Goal: Find specific page/section: Find specific page/section

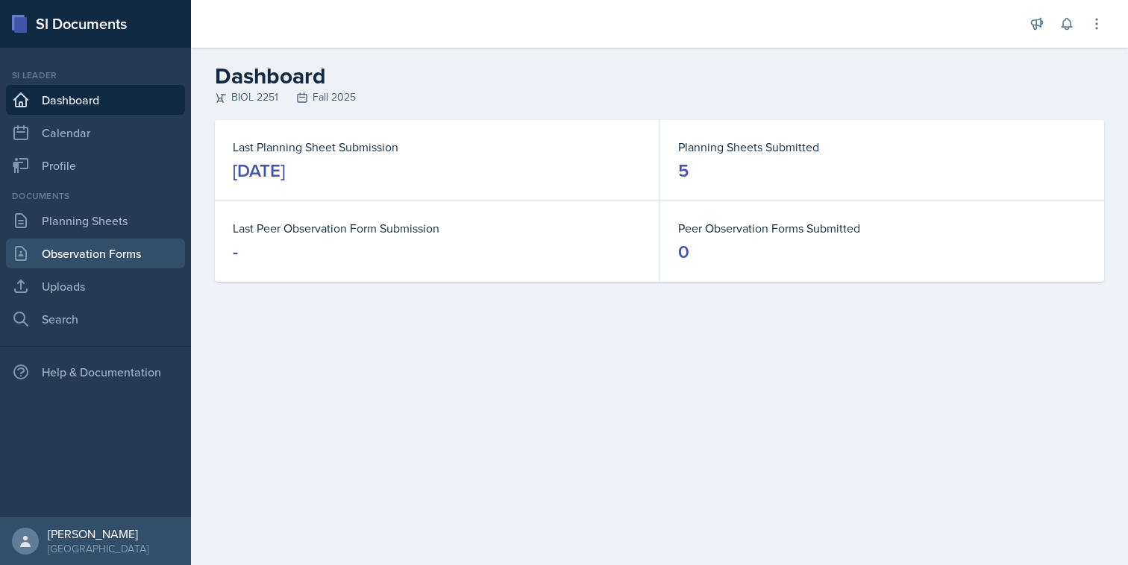
click at [92, 263] on link "Observation Forms" at bounding box center [95, 254] width 179 height 30
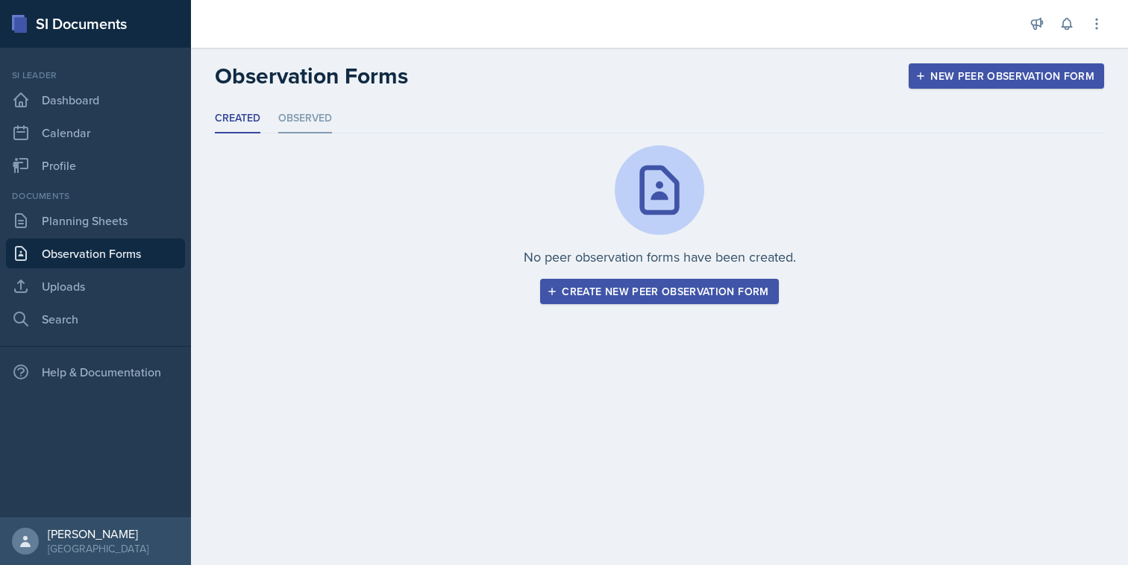
click at [316, 125] on li "Observed" at bounding box center [305, 118] width 54 height 29
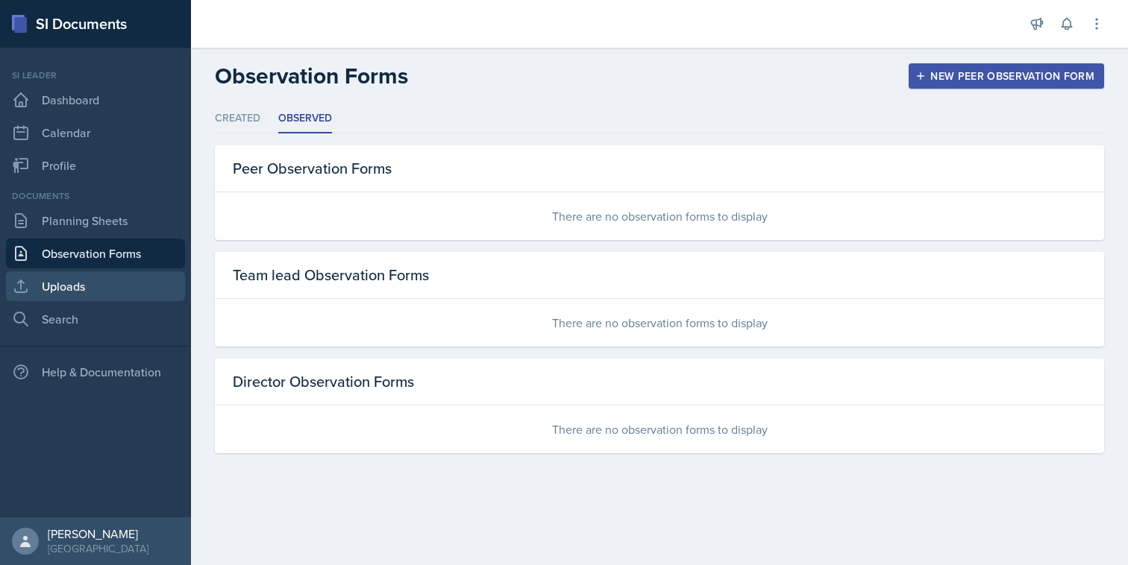
click at [102, 277] on link "Uploads" at bounding box center [95, 286] width 179 height 30
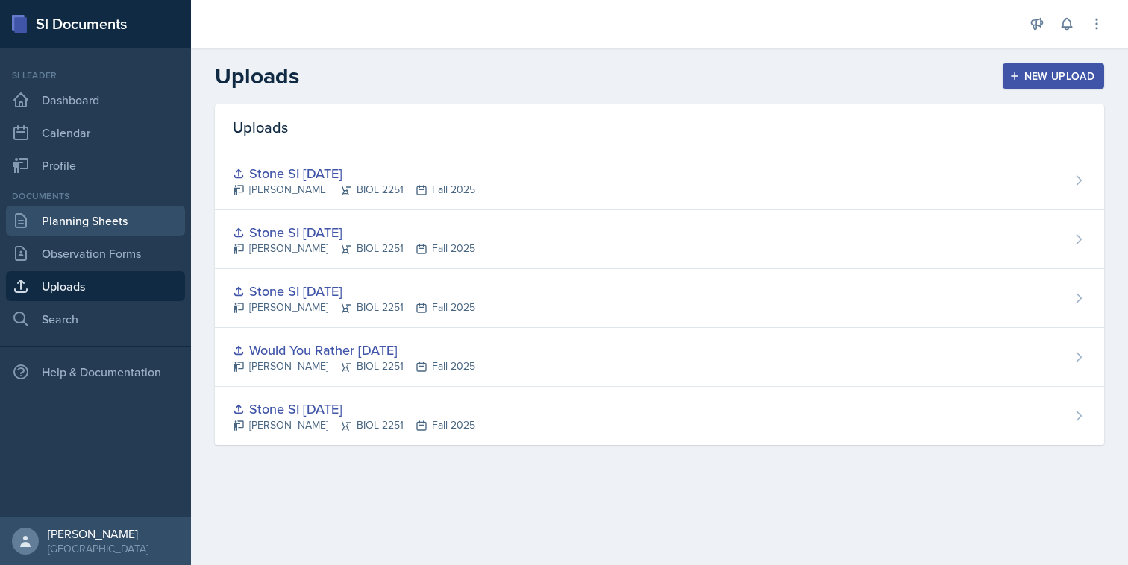
click at [154, 224] on link "Planning Sheets" at bounding box center [95, 221] width 179 height 30
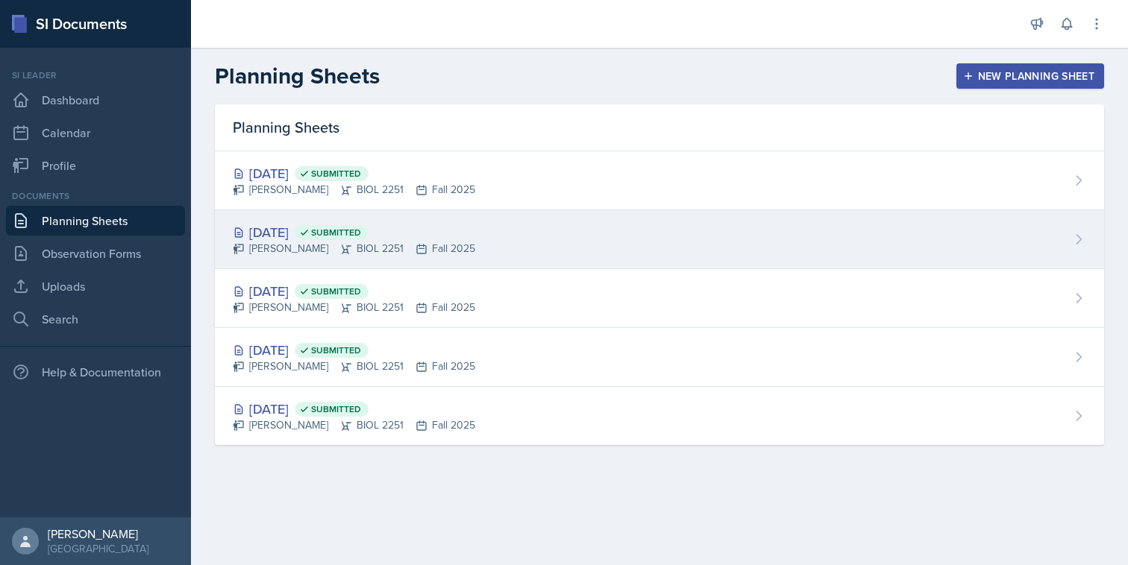
click at [444, 236] on div "[DATE] Submitted" at bounding box center [354, 232] width 242 height 20
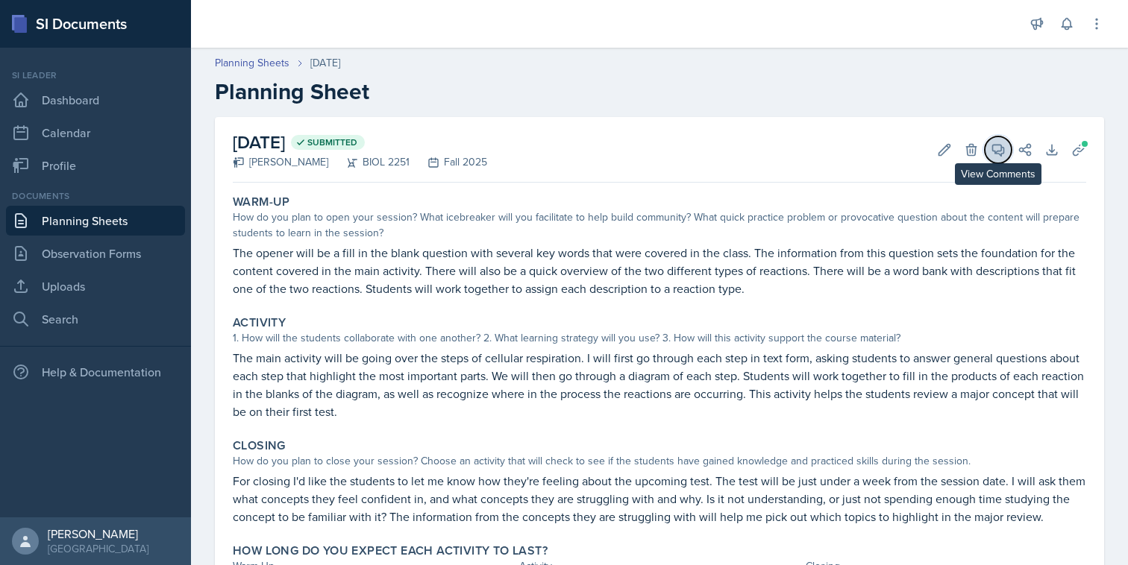
click at [999, 151] on icon at bounding box center [997, 149] width 15 height 15
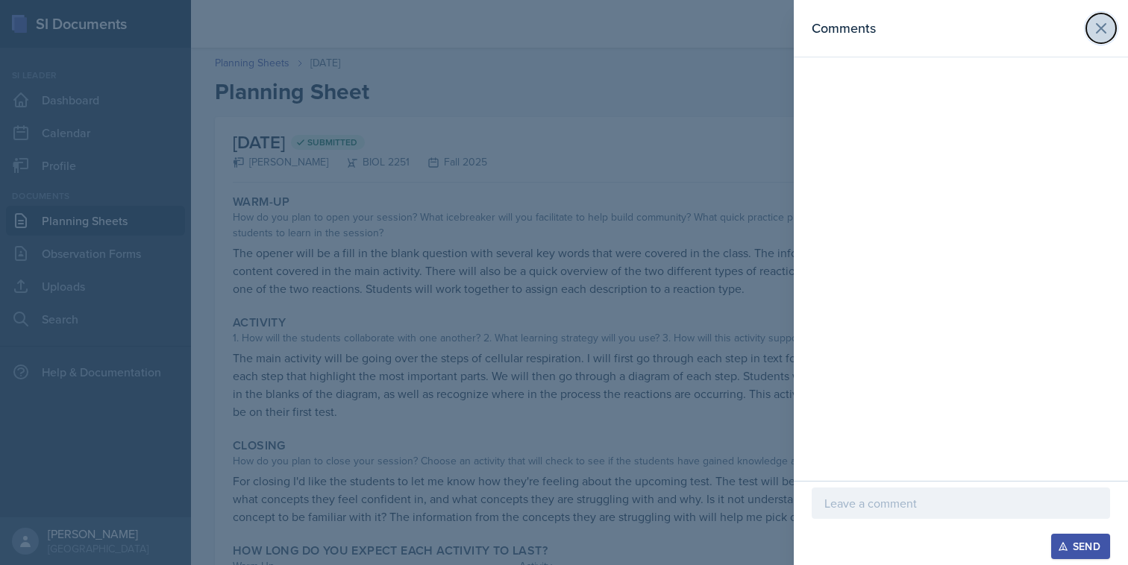
click at [1099, 25] on icon at bounding box center [1101, 28] width 18 height 18
